Goal: Use online tool/utility: Utilize a website feature to perform a specific function

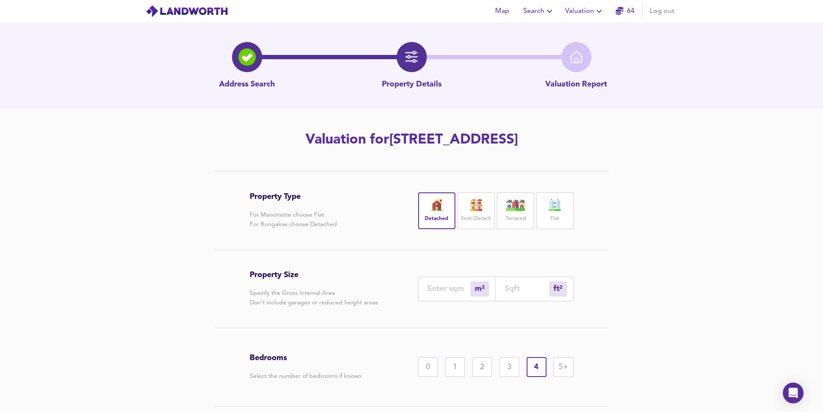
click at [453, 290] on input "number" at bounding box center [448, 288] width 43 height 9
type input "1"
type input "11"
type input "14"
type input "151"
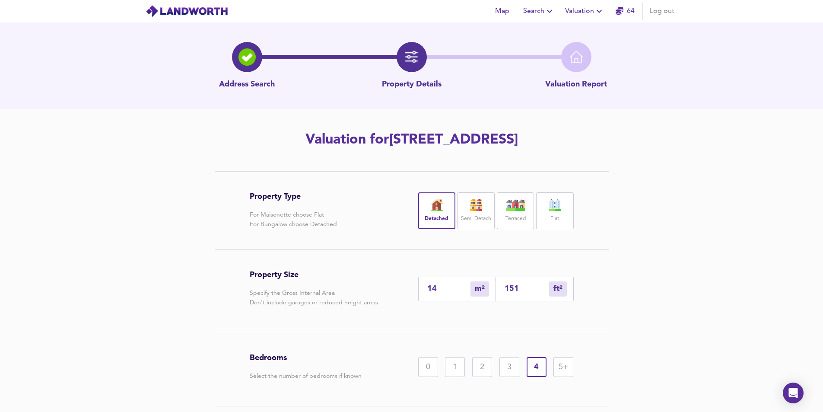
type input "140"
type input "1507"
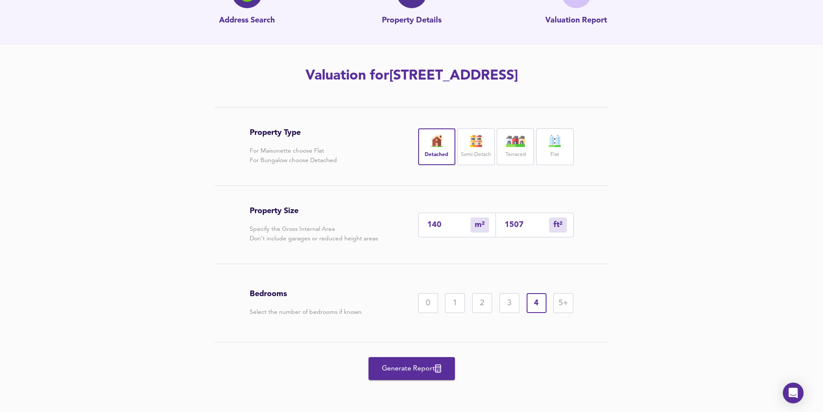
type input "140"
click at [409, 364] on span "Generate Report" at bounding box center [411, 368] width 69 height 12
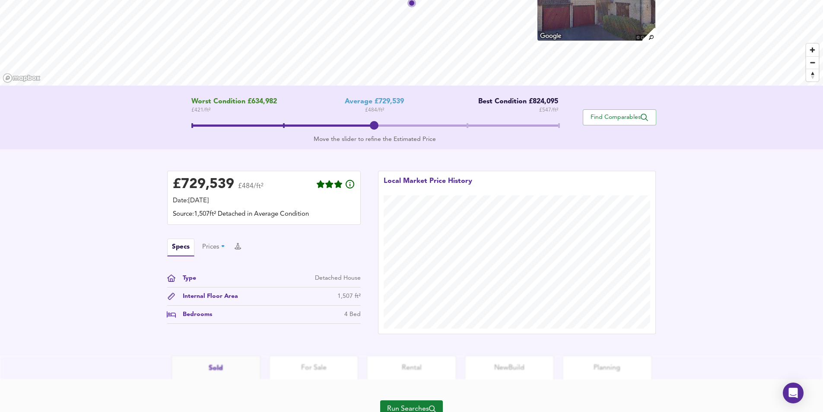
scroll to position [130, 0]
